Goal: Task Accomplishment & Management: Manage account settings

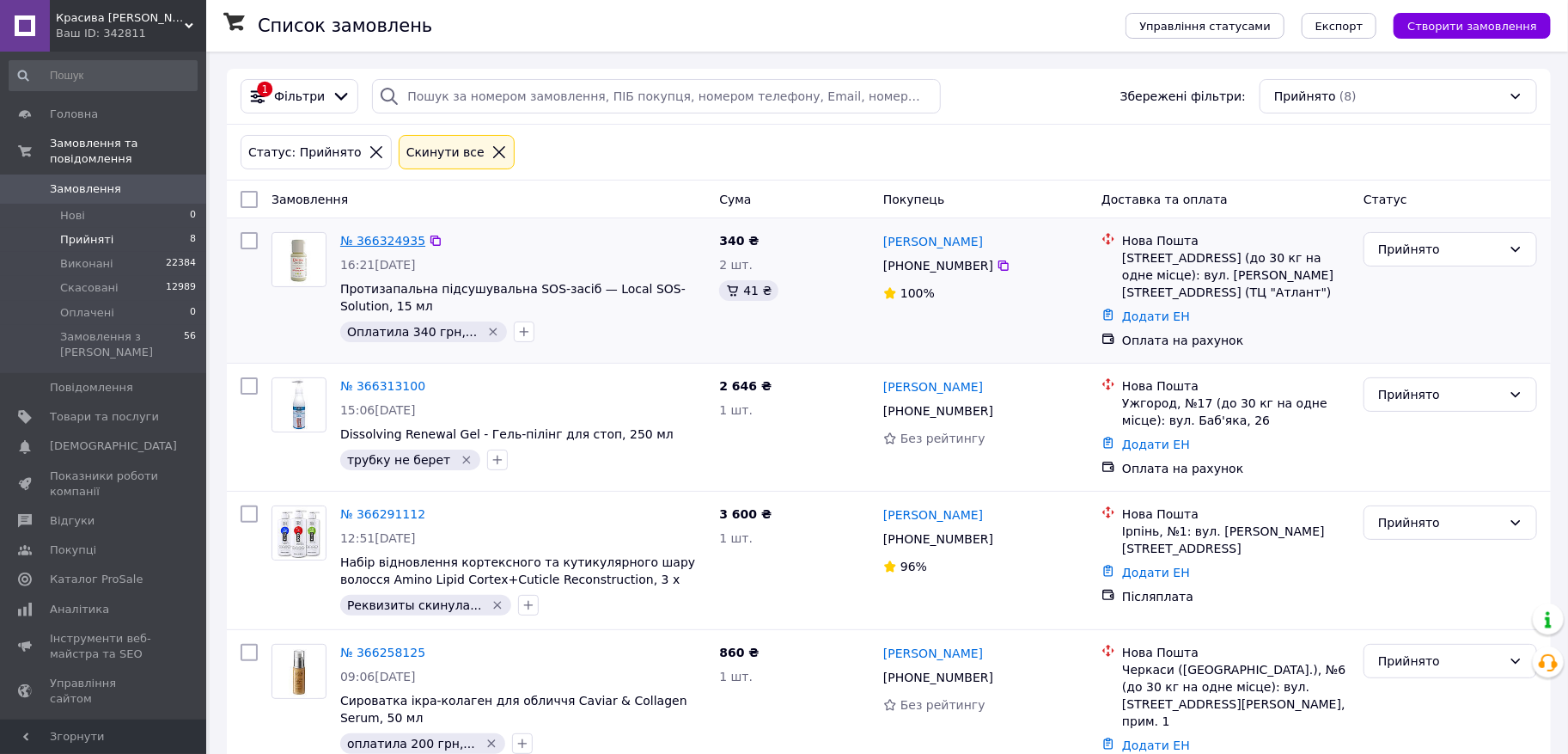
click at [388, 242] on link "№ 366324935" at bounding box center [383, 241] width 85 height 14
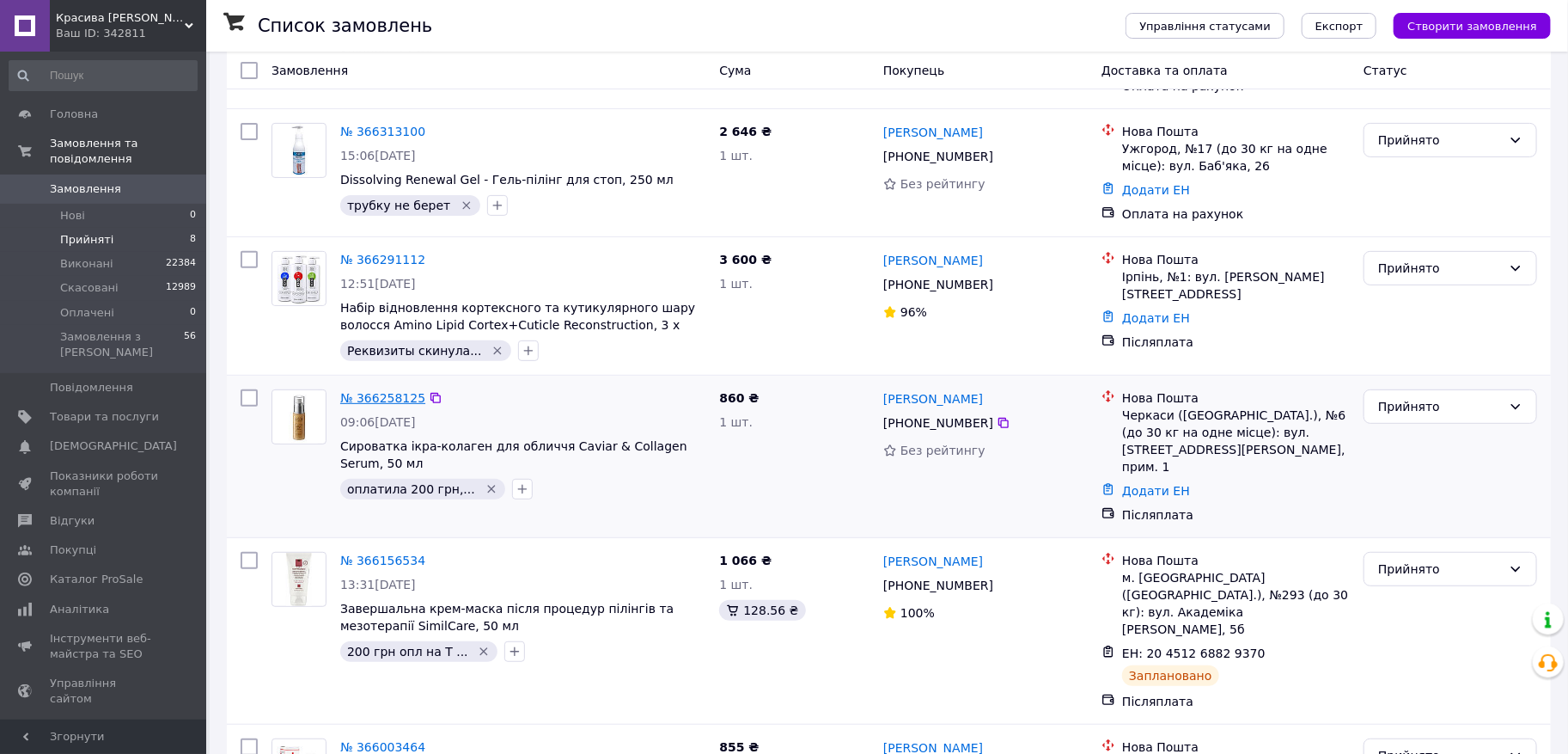
scroll to position [257, 0]
click at [400, 399] on link "№ 366258125" at bounding box center [383, 396] width 85 height 14
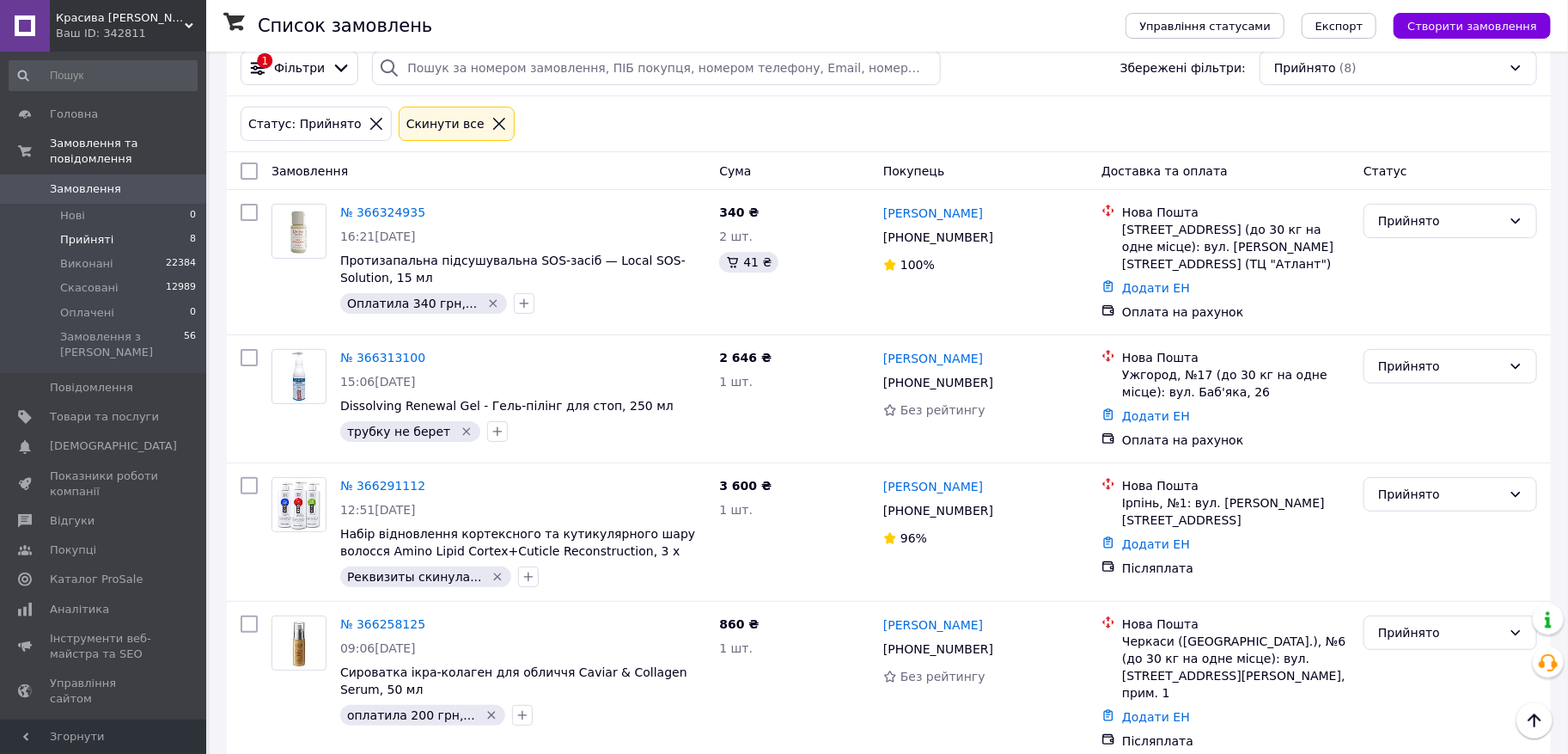
scroll to position [0, 0]
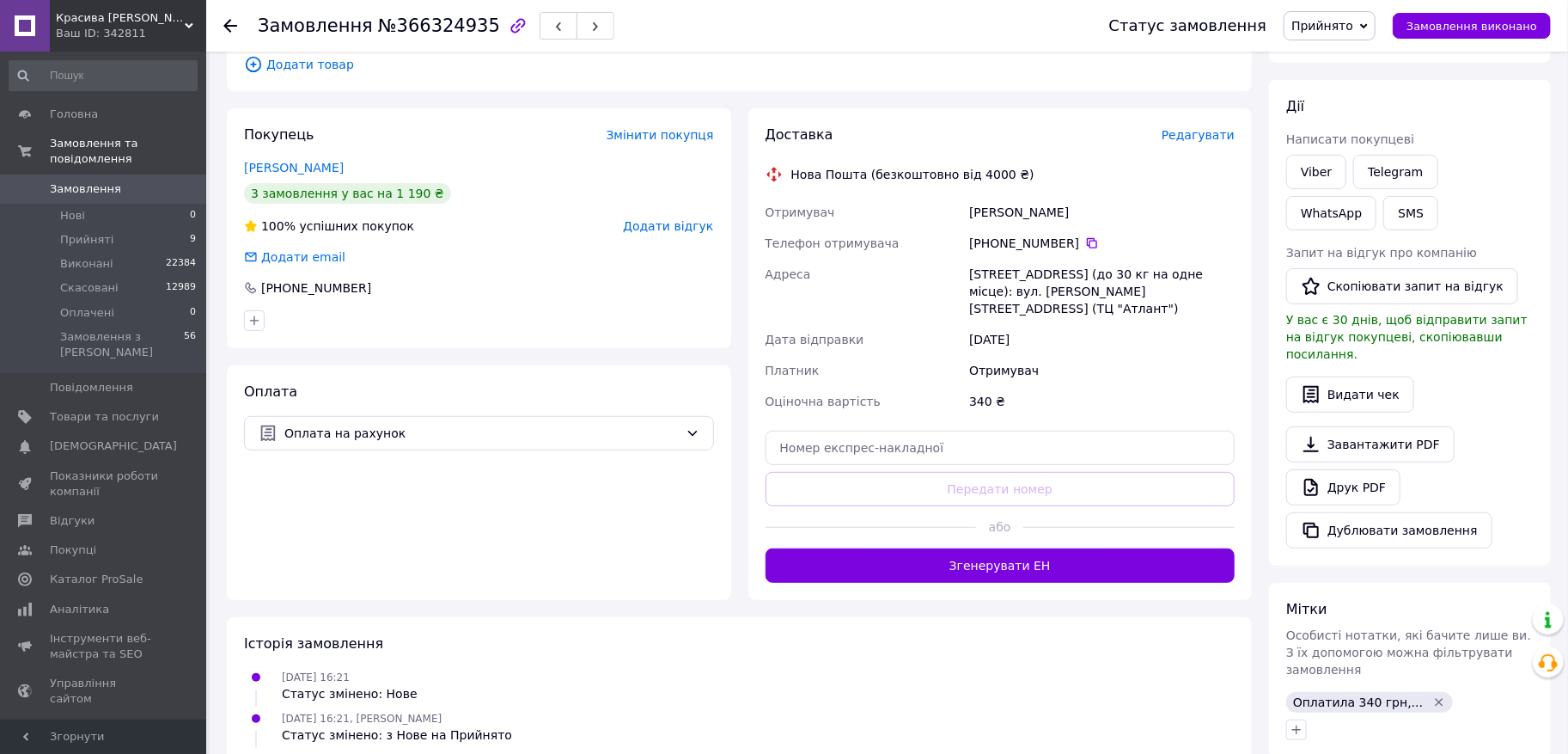
scroll to position [503, 0]
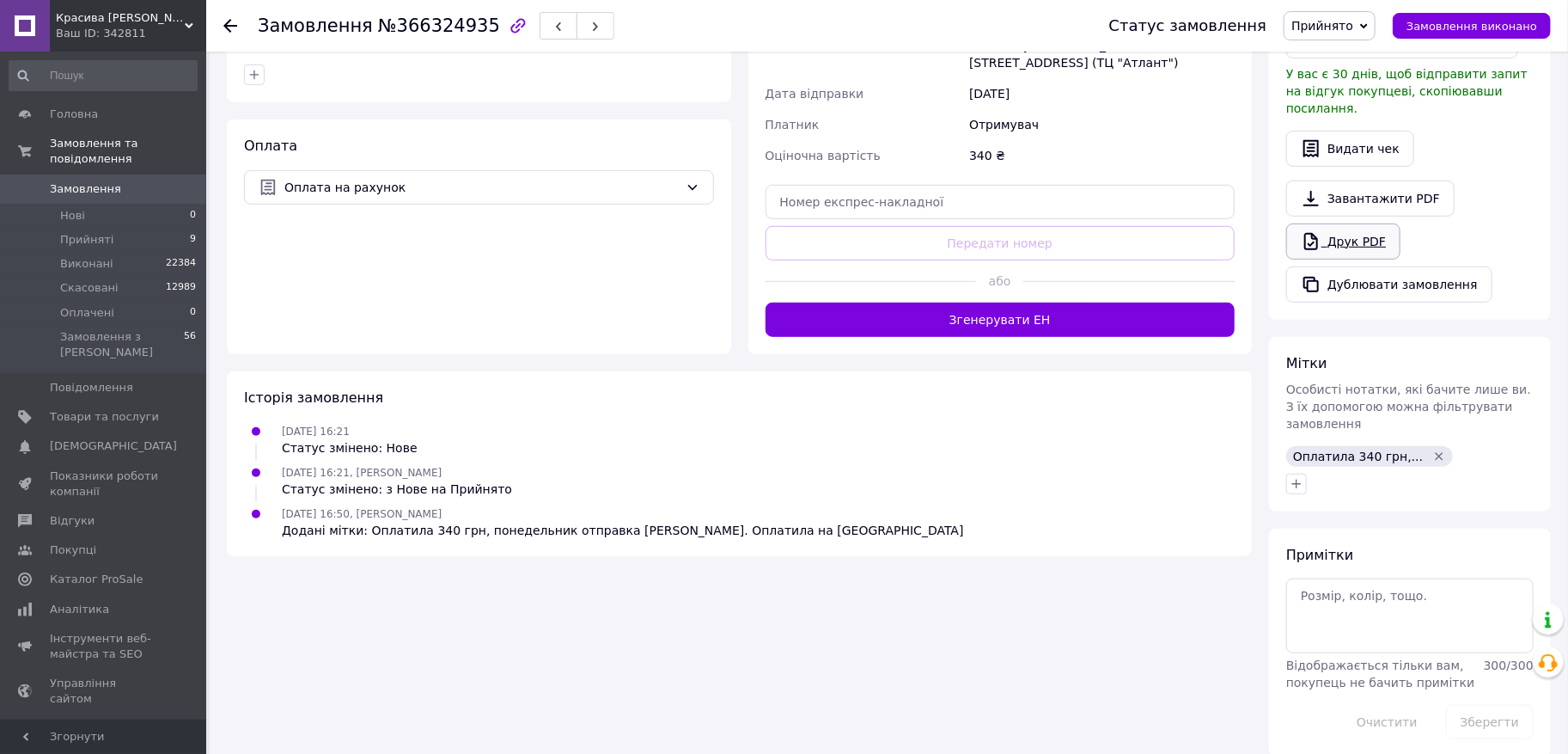
click at [1359, 224] on link "Друк PDF" at bounding box center [1343, 242] width 114 height 37
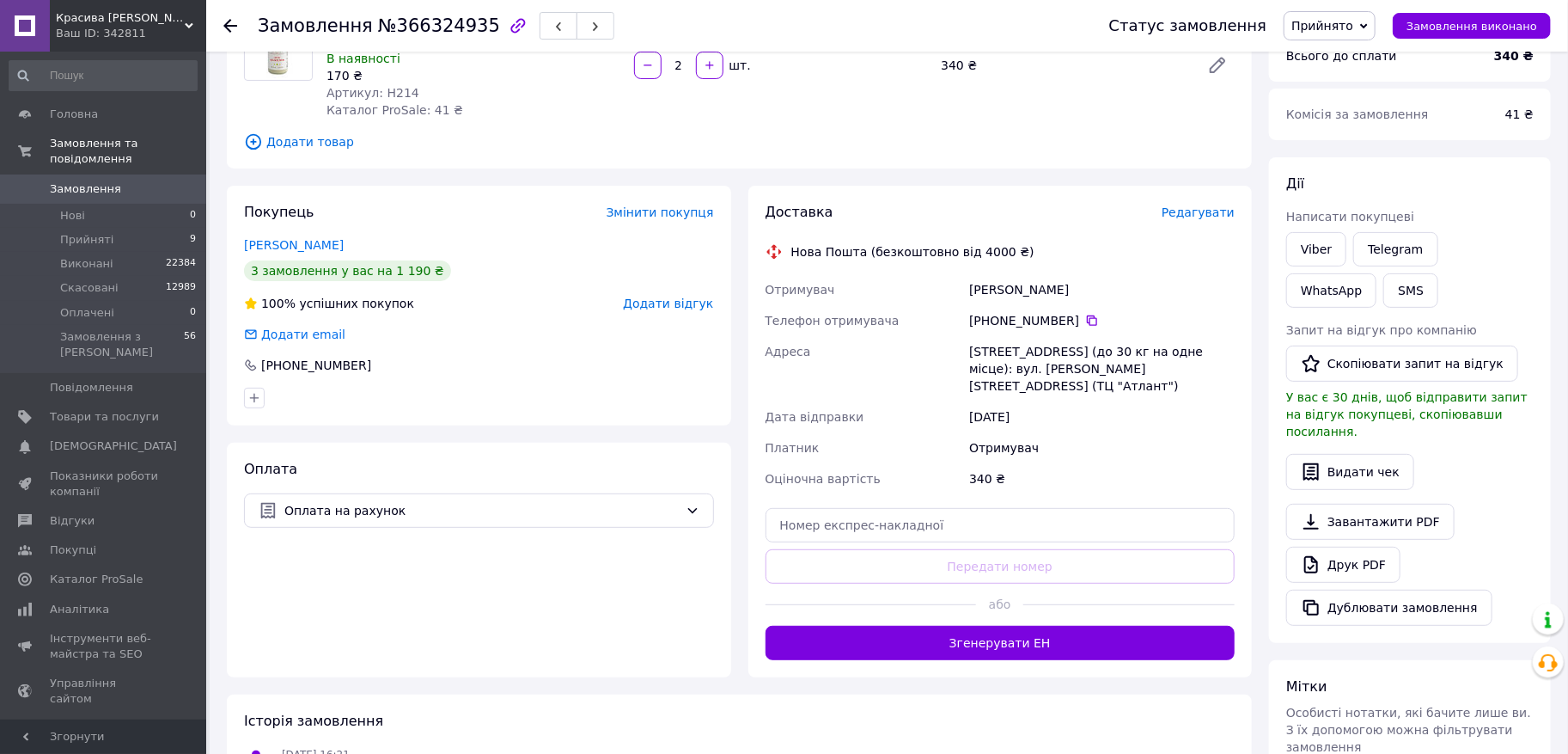
scroll to position [0, 0]
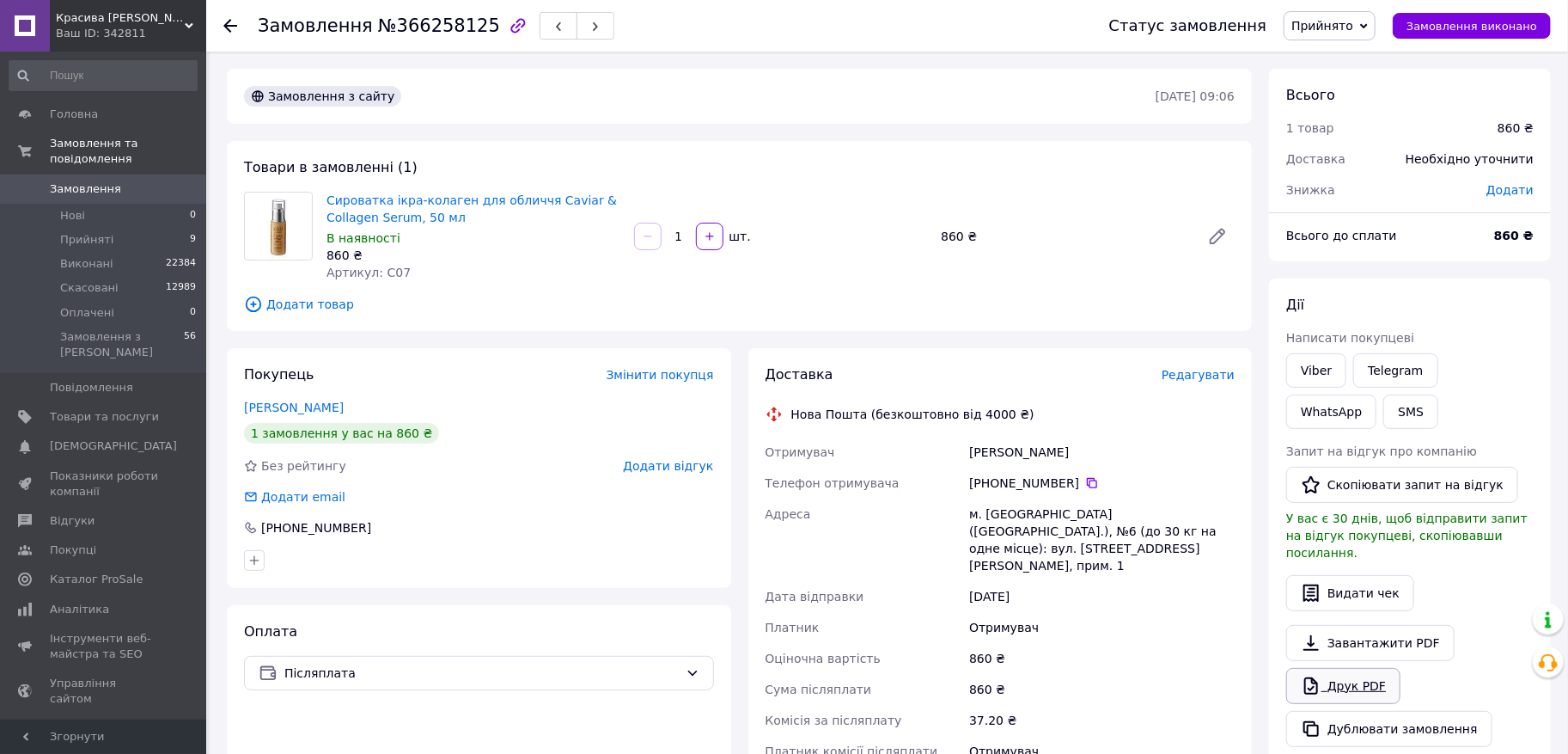
click at [1345, 671] on link "Друк PDF" at bounding box center [1343, 686] width 114 height 37
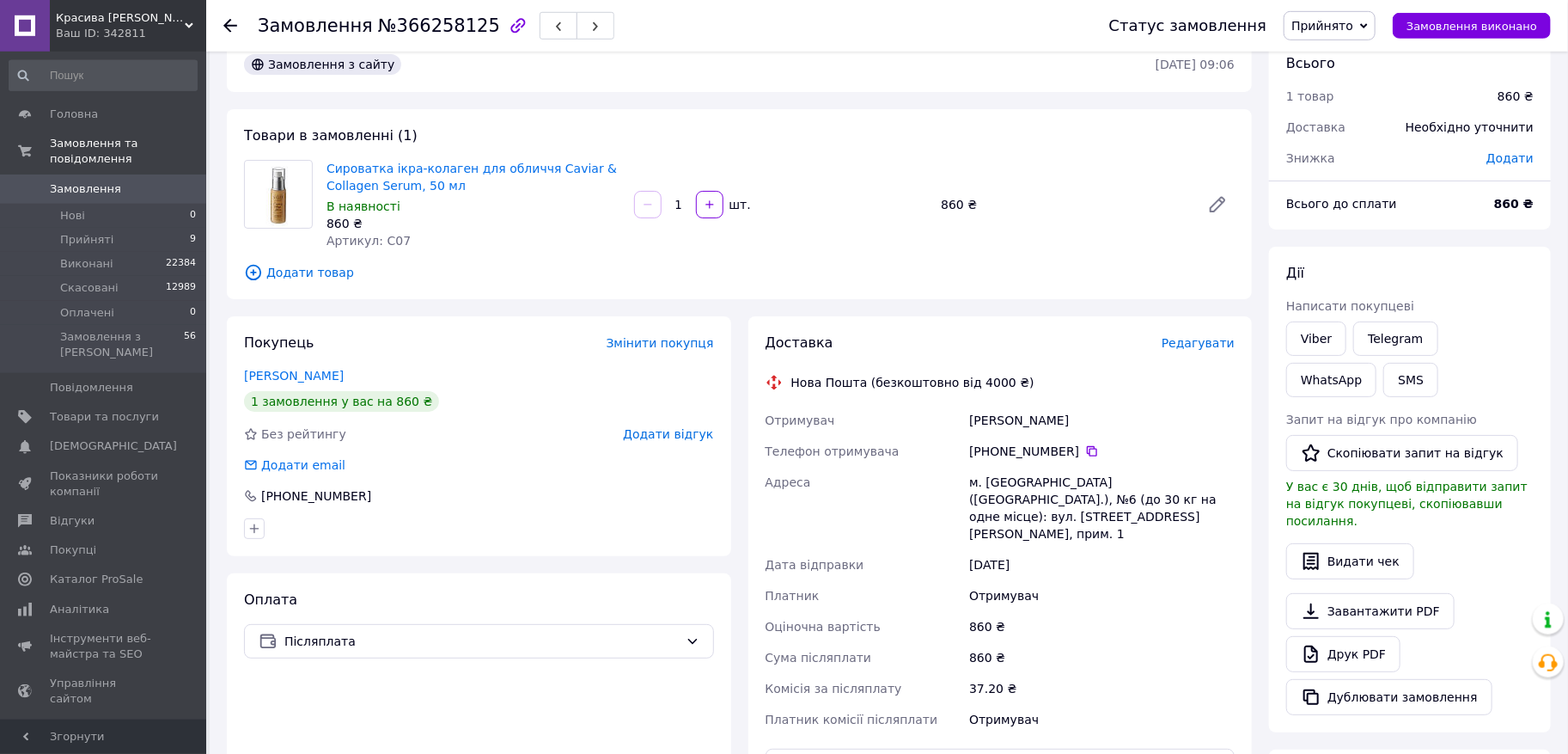
scroll to position [36, 0]
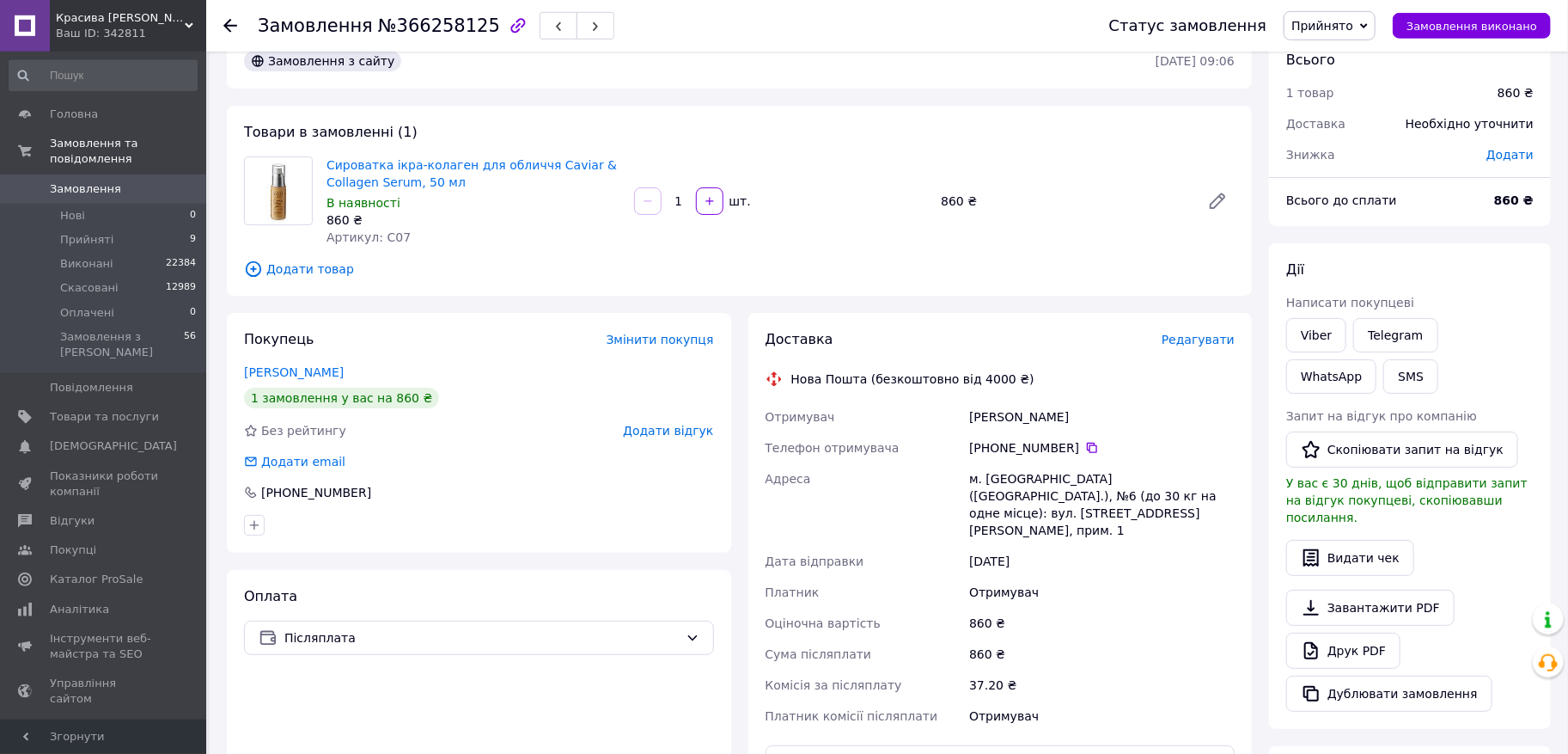
click at [1189, 341] on span "Редагувати" at bounding box center [1198, 339] width 73 height 14
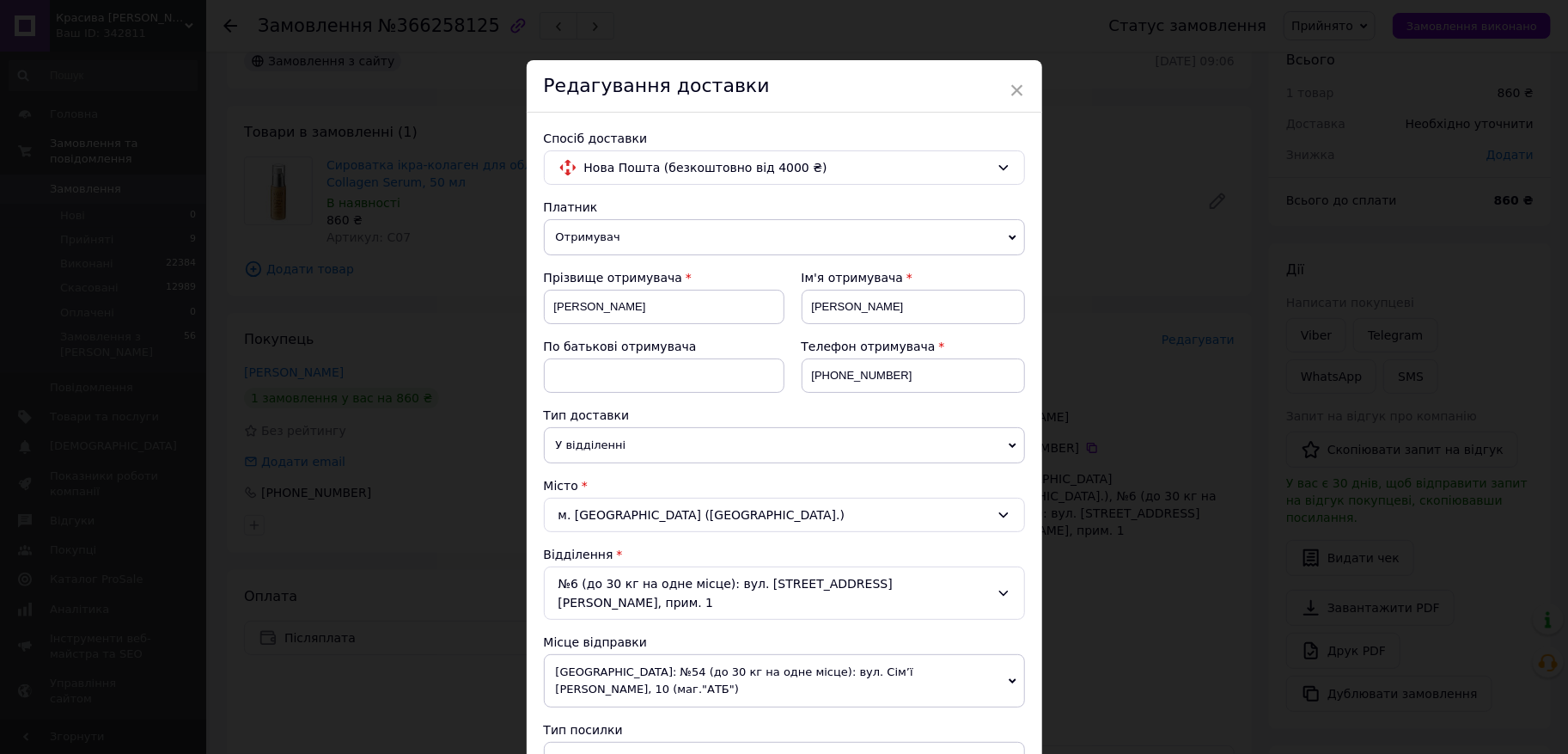
scroll to position [570, 0]
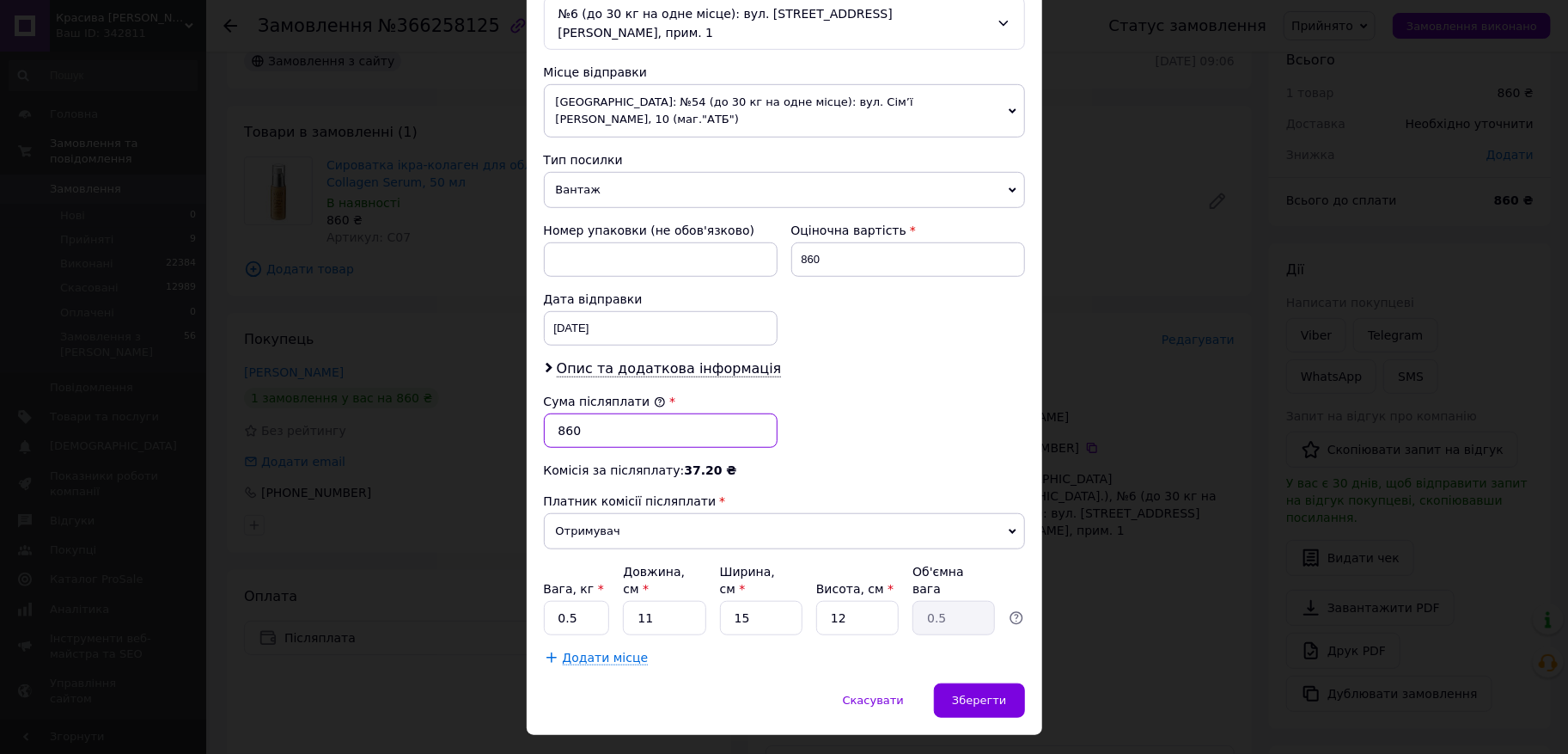
click at [564, 414] on input "860" at bounding box center [661, 431] width 234 height 35
type input "660"
click at [600, 361] on span "Опис та додаткова інформація" at bounding box center [669, 369] width 226 height 17
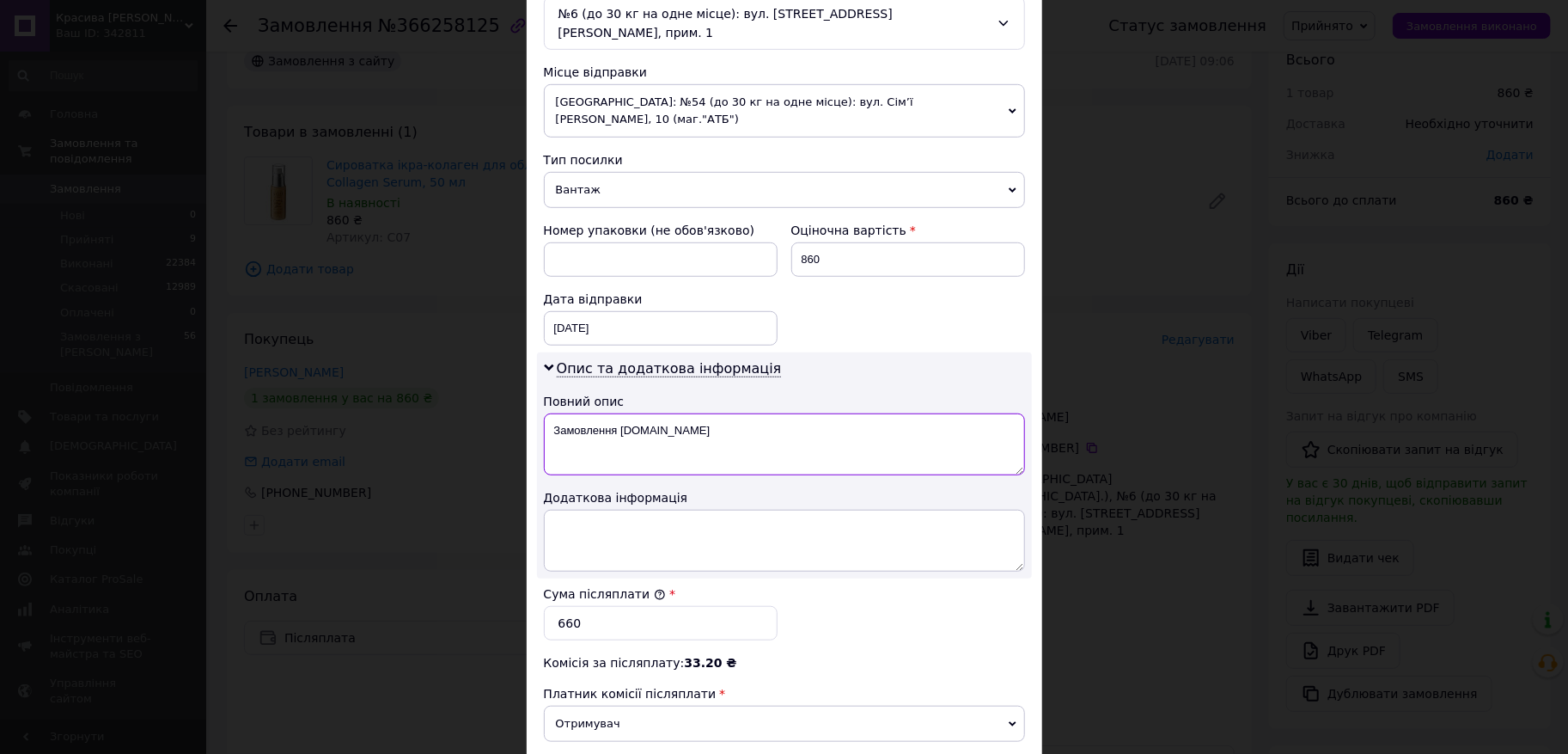
drag, startPoint x: 692, startPoint y: 392, endPoint x: 514, endPoint y: 377, distance: 178.6
click at [544, 414] on textarea "Замовлення Prom.ua" at bounding box center [784, 445] width 481 height 62
drag, startPoint x: 561, startPoint y: 387, endPoint x: 530, endPoint y: 386, distance: 31.0
click at [544, 414] on textarea "Rjcvtnbrf" at bounding box center [784, 445] width 481 height 62
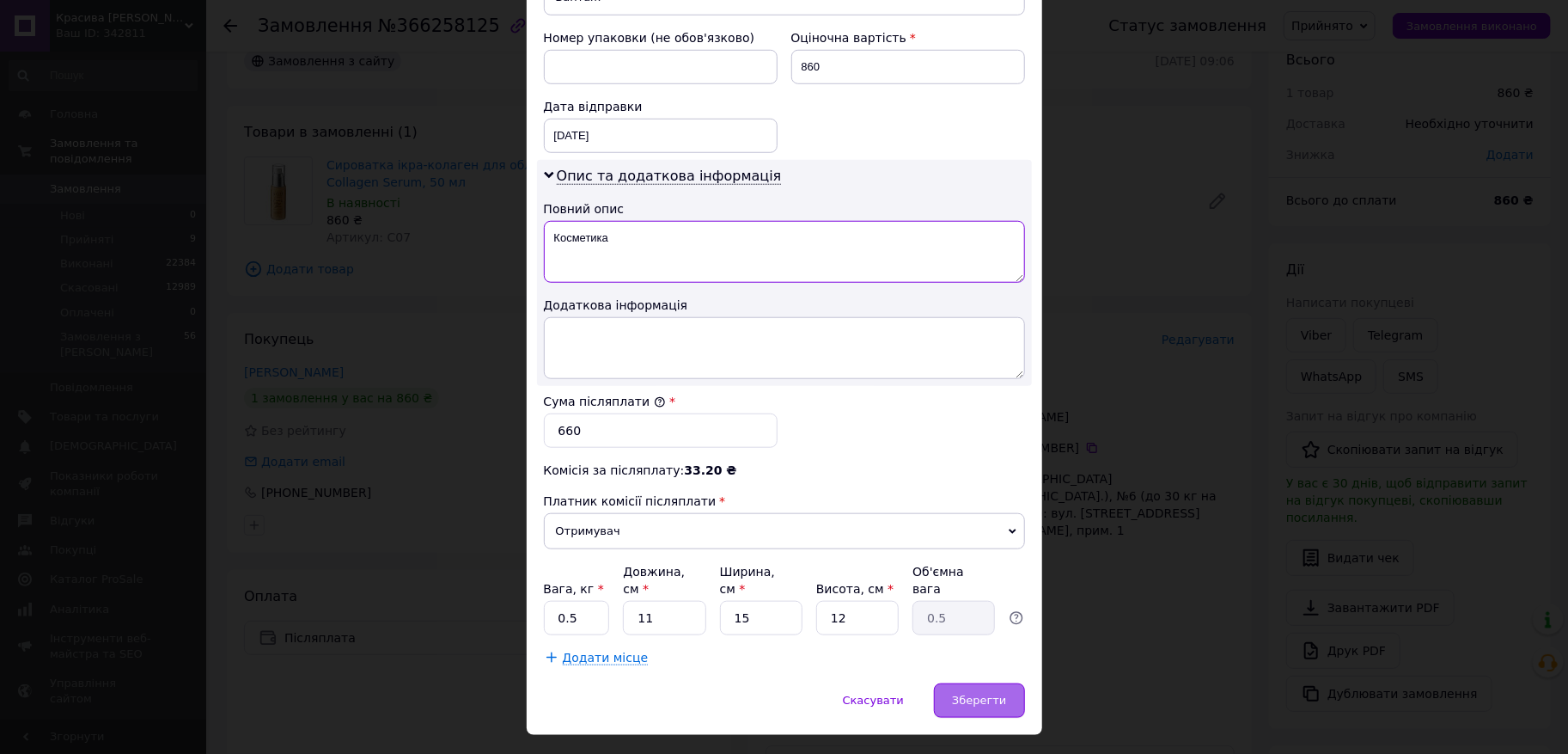
type textarea "Косметика"
click at [979, 694] on span "Зберегти" at bounding box center [979, 701] width 54 height 13
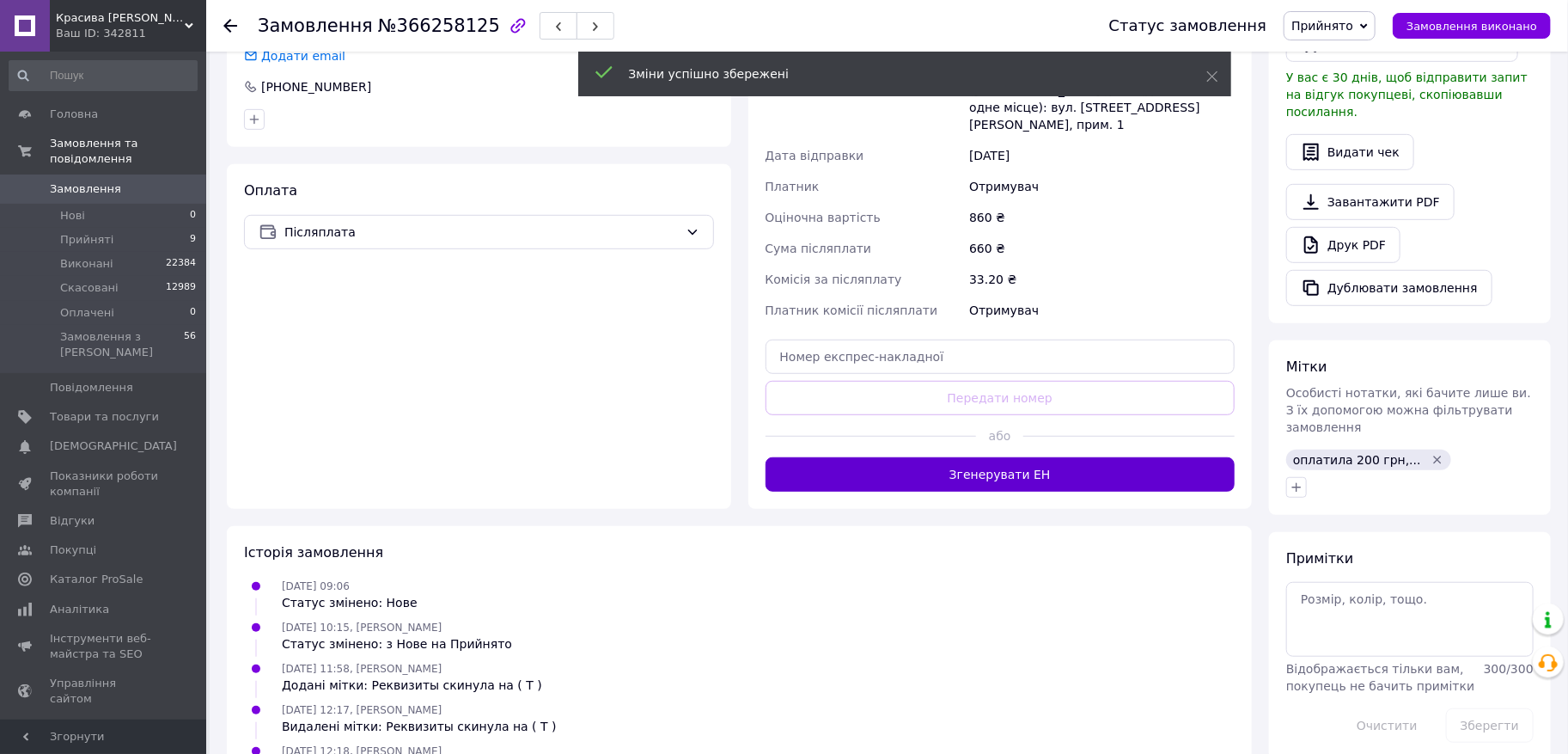
scroll to position [445, 0]
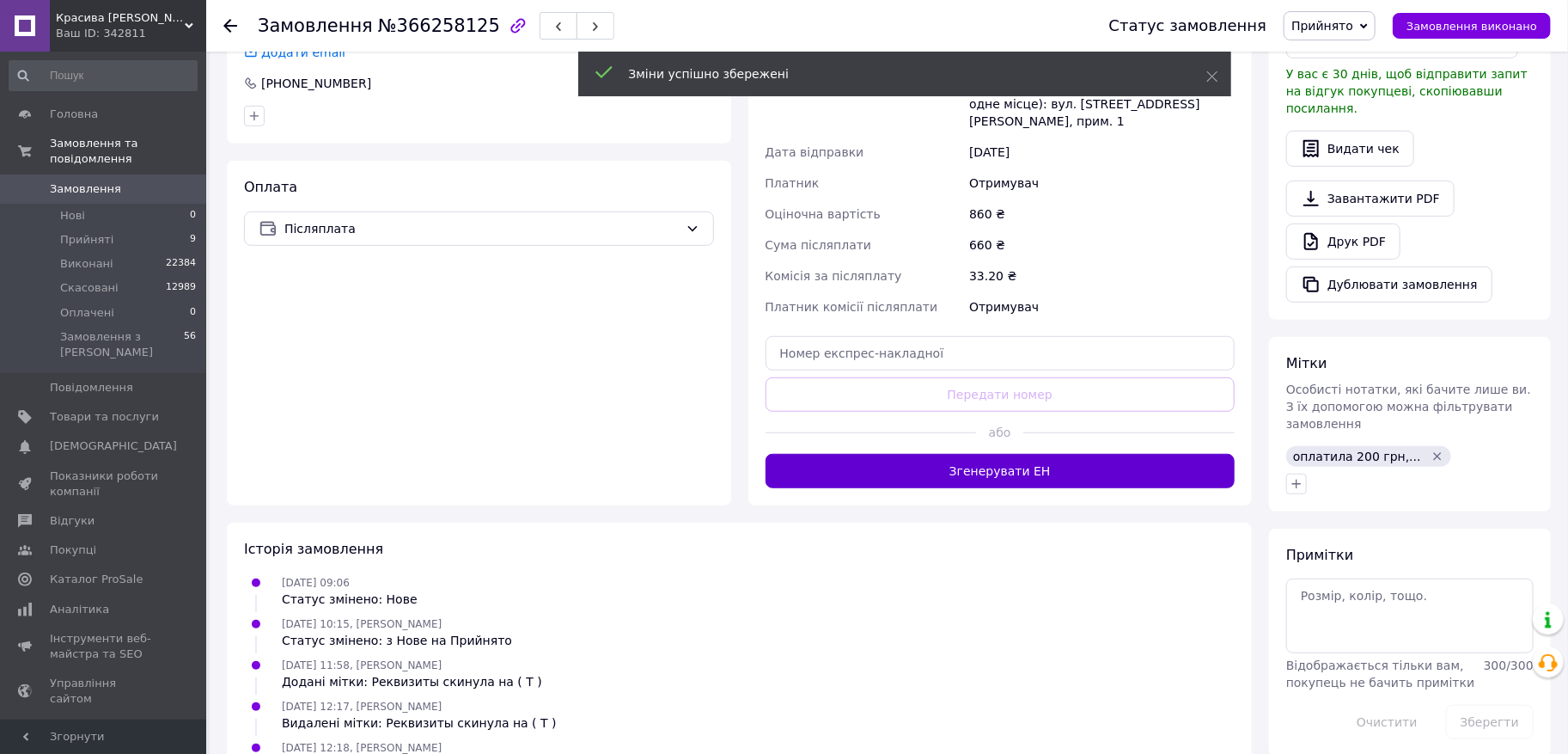
click at [1024, 457] on button "Згенерувати ЕН" at bounding box center [1001, 471] width 470 height 35
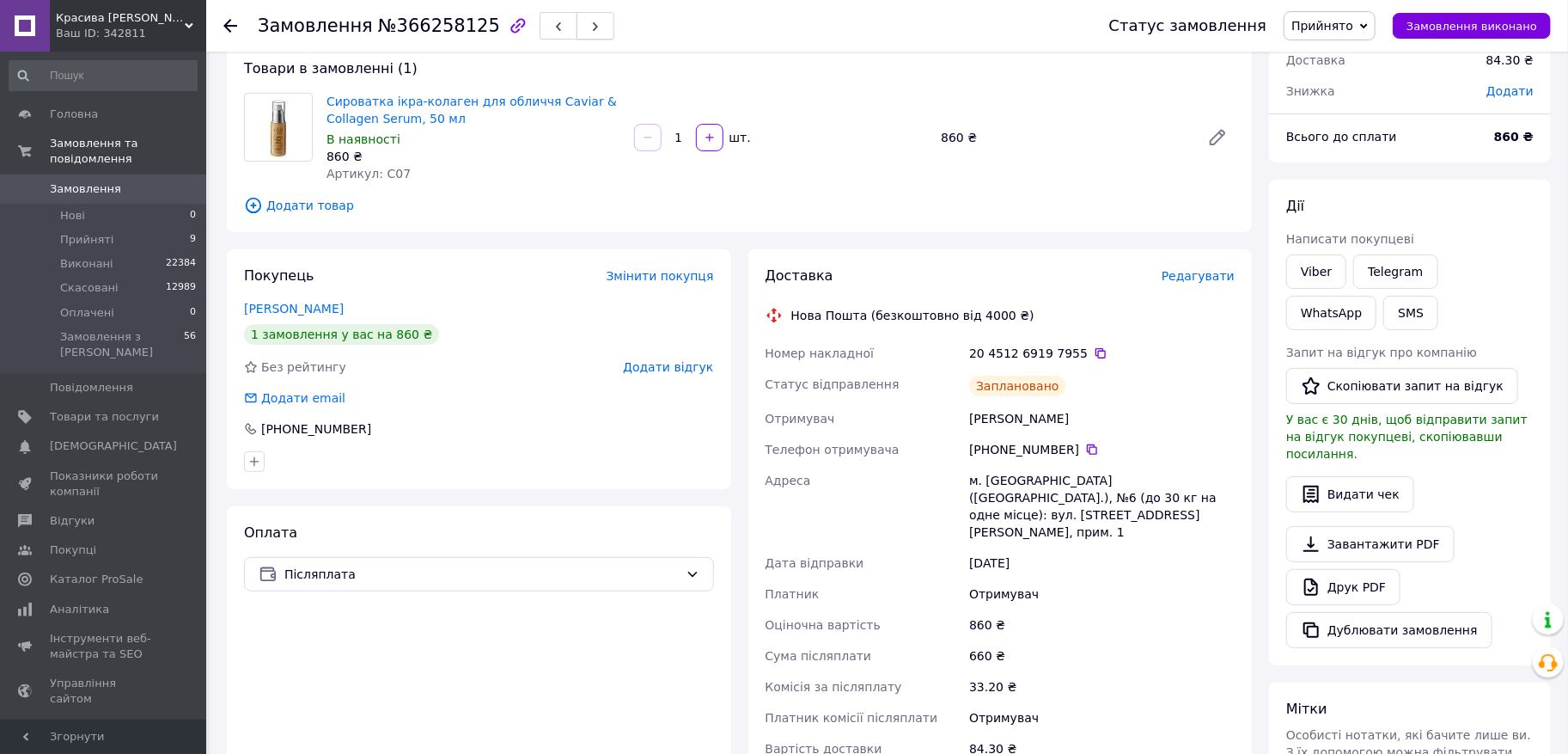
scroll to position [98, 0]
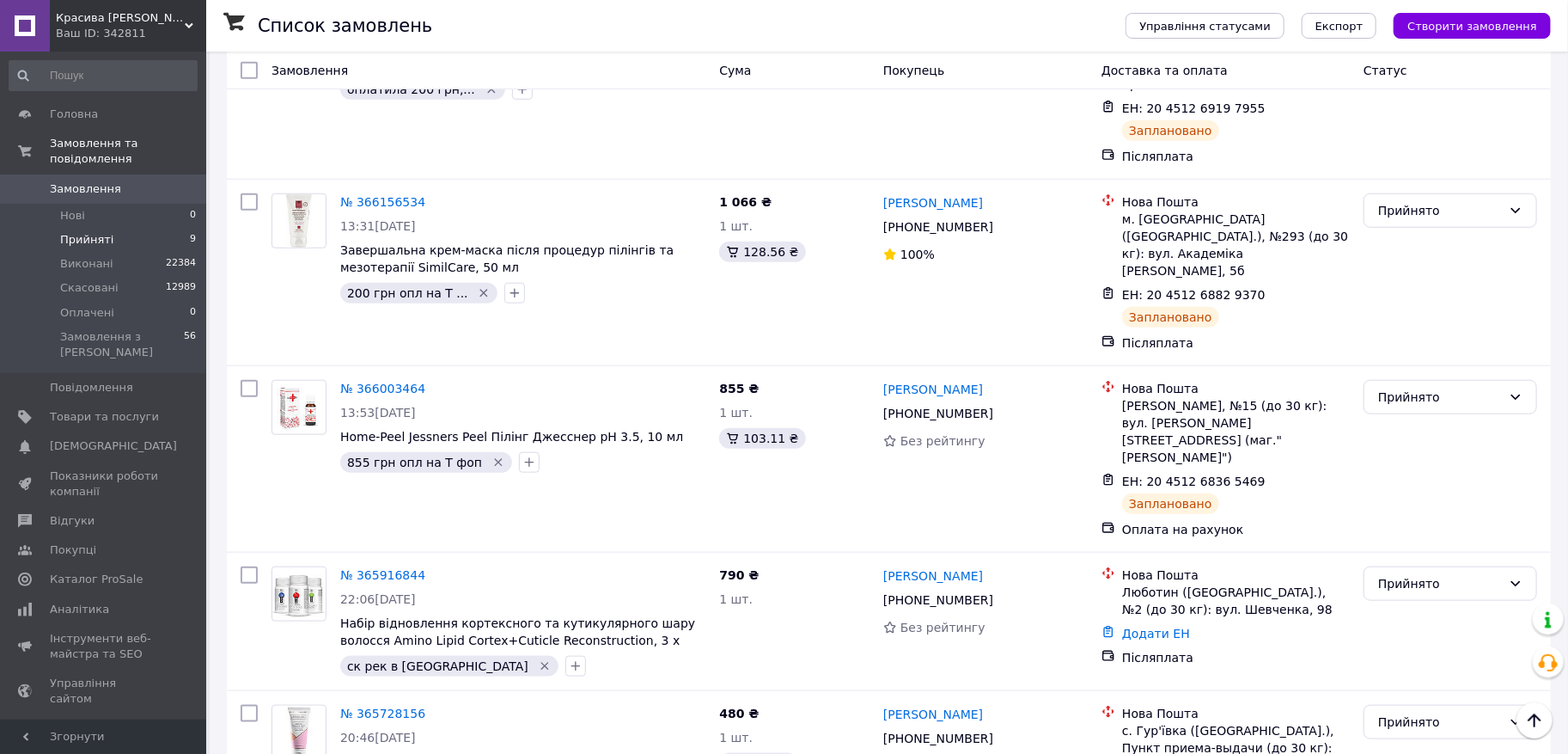
scroll to position [804, 0]
